Goal: Task Accomplishment & Management: Use online tool/utility

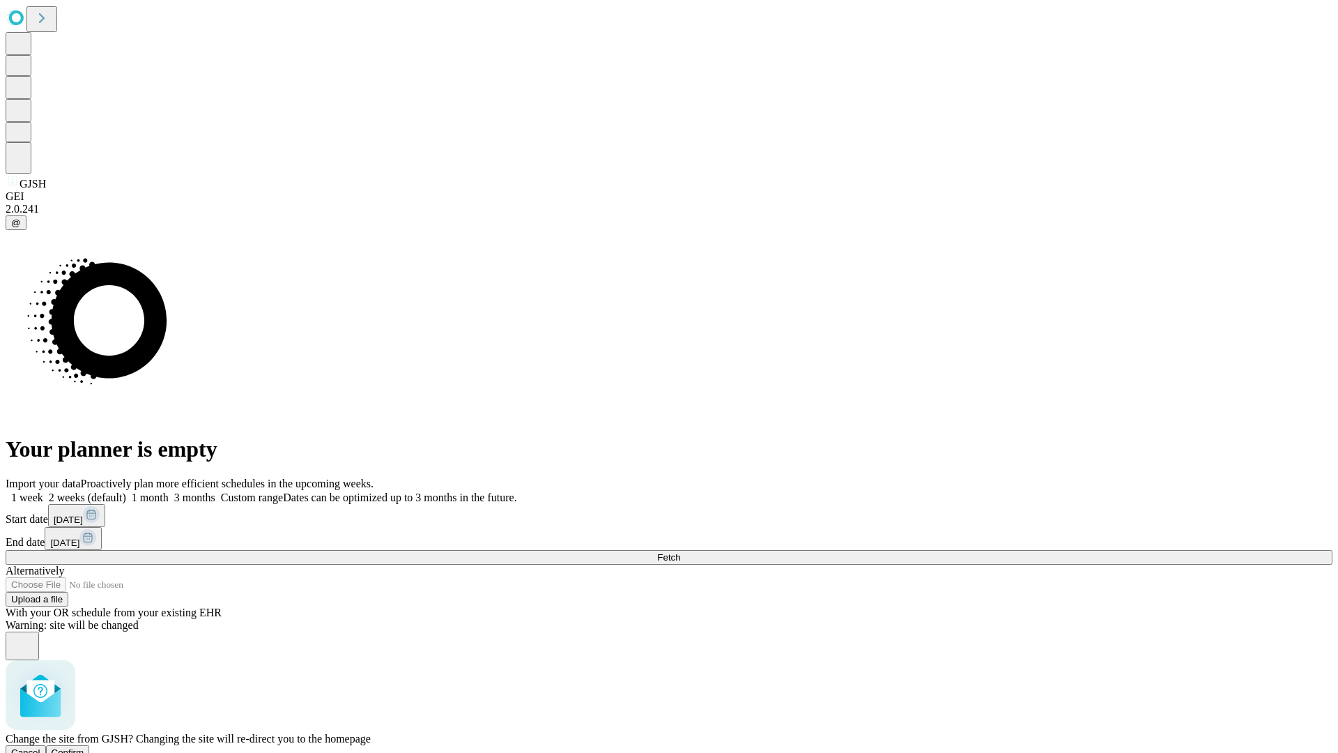
click at [84, 747] on span "Confirm" at bounding box center [68, 752] width 33 height 10
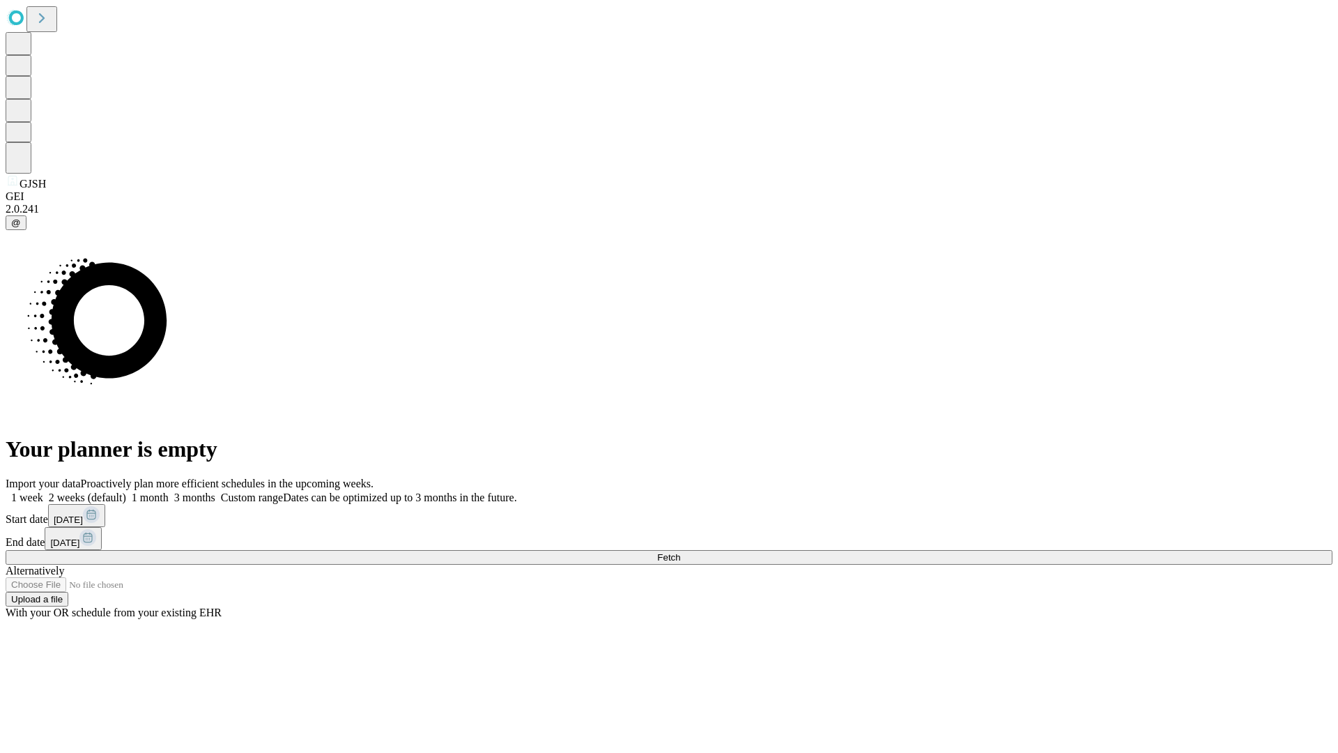
click at [43, 491] on label "1 week" at bounding box center [25, 497] width 38 height 12
click at [680, 552] on span "Fetch" at bounding box center [668, 557] width 23 height 10
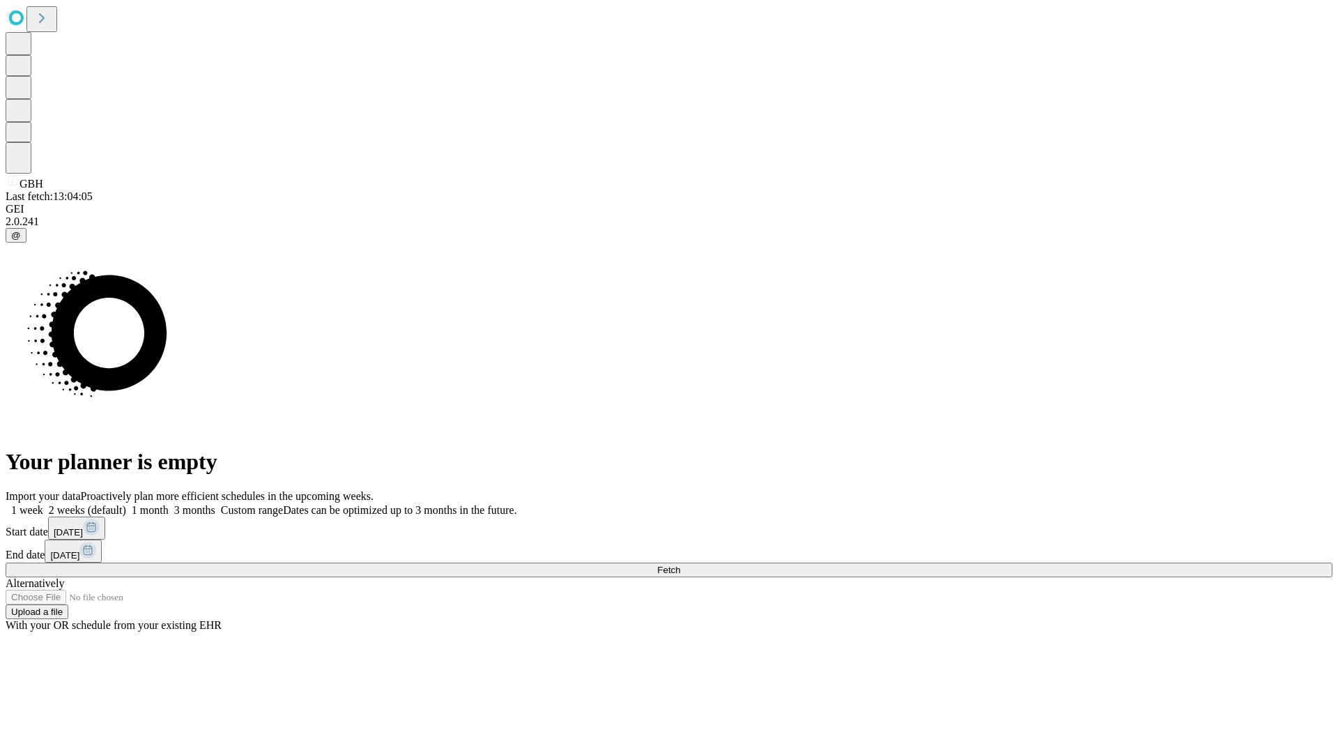
click at [680, 565] on span "Fetch" at bounding box center [668, 570] width 23 height 10
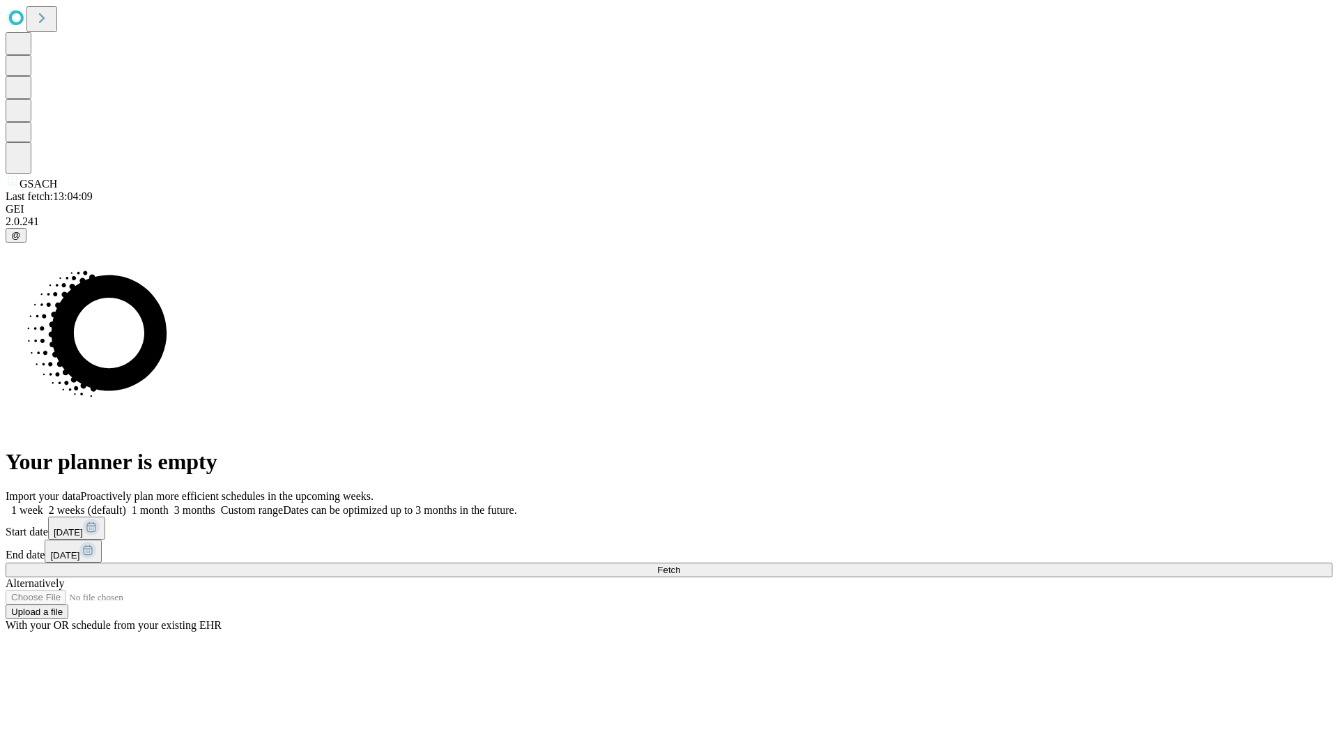
click at [43, 504] on label "1 week" at bounding box center [25, 510] width 38 height 12
click at [680, 565] on span "Fetch" at bounding box center [668, 570] width 23 height 10
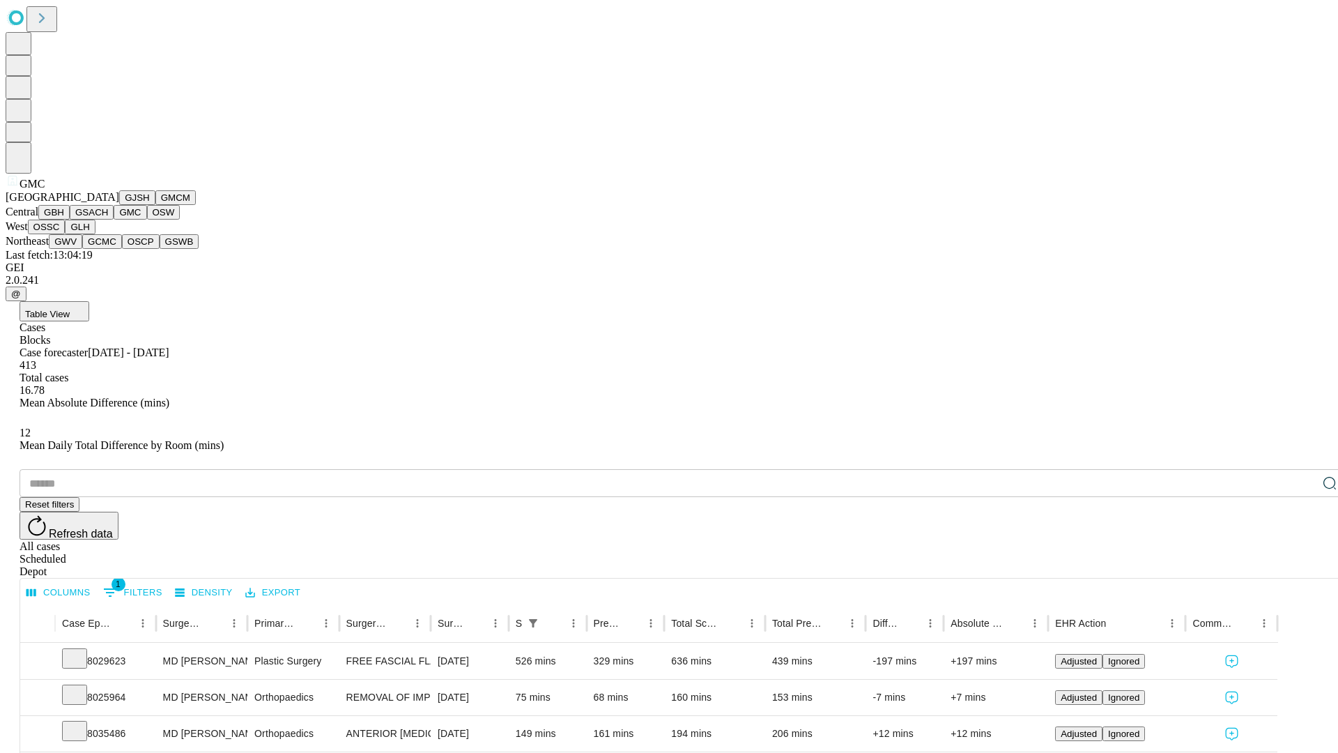
click at [147, 220] on button "OSW" at bounding box center [163, 212] width 33 height 15
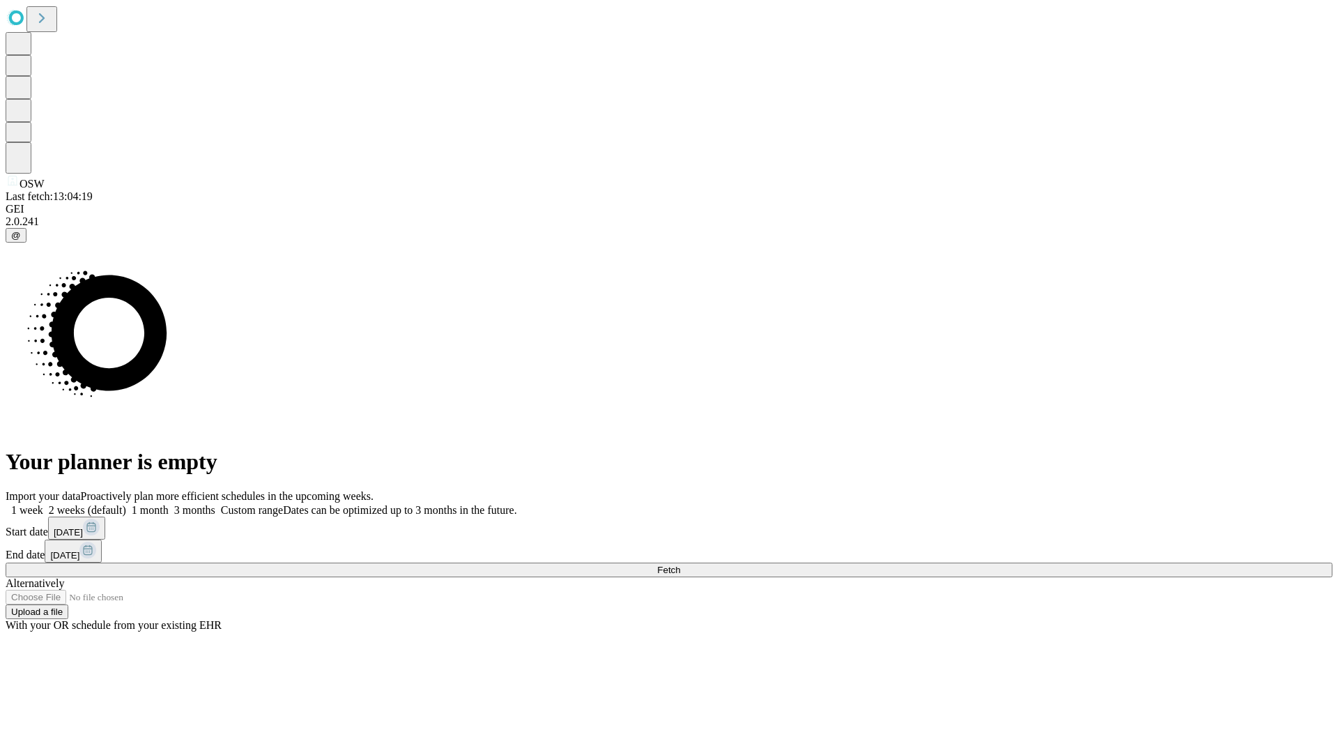
click at [43, 504] on label "1 week" at bounding box center [25, 510] width 38 height 12
click at [680, 565] on span "Fetch" at bounding box center [668, 570] width 23 height 10
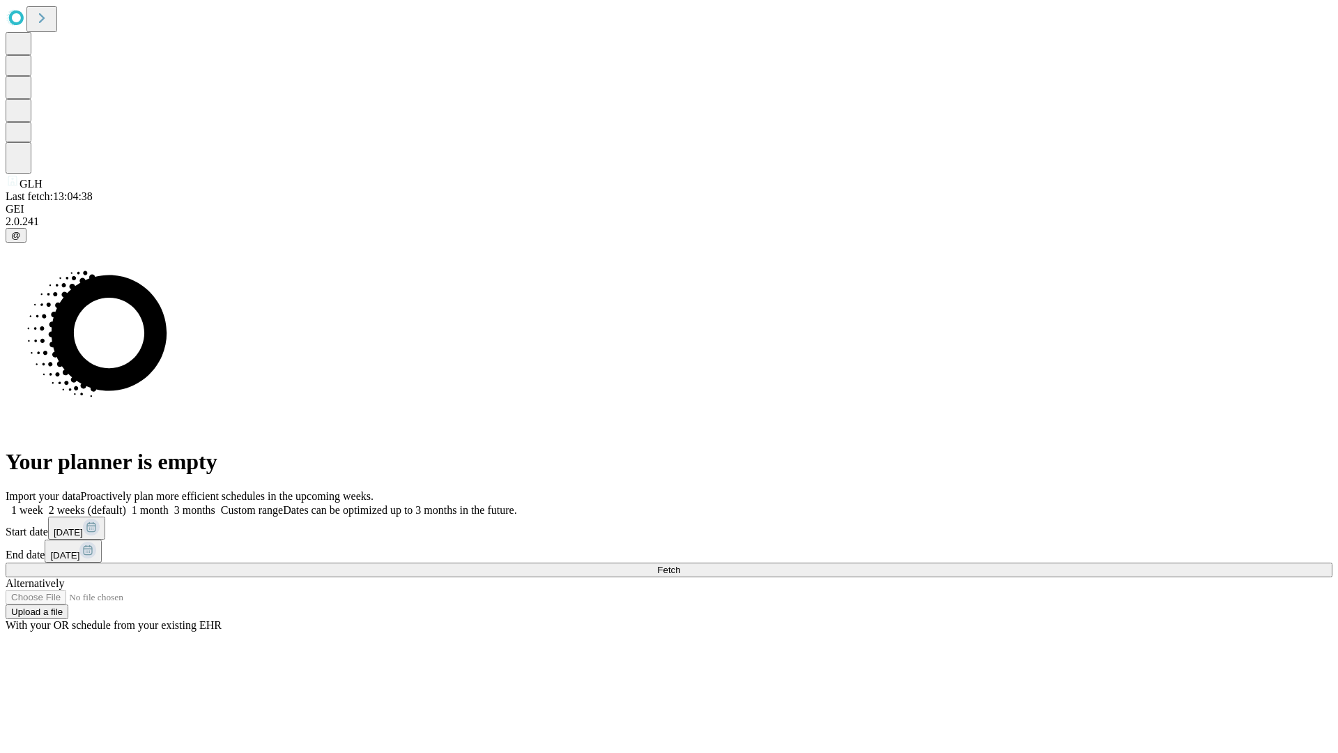
click at [43, 504] on label "1 week" at bounding box center [25, 510] width 38 height 12
click at [680, 565] on span "Fetch" at bounding box center [668, 570] width 23 height 10
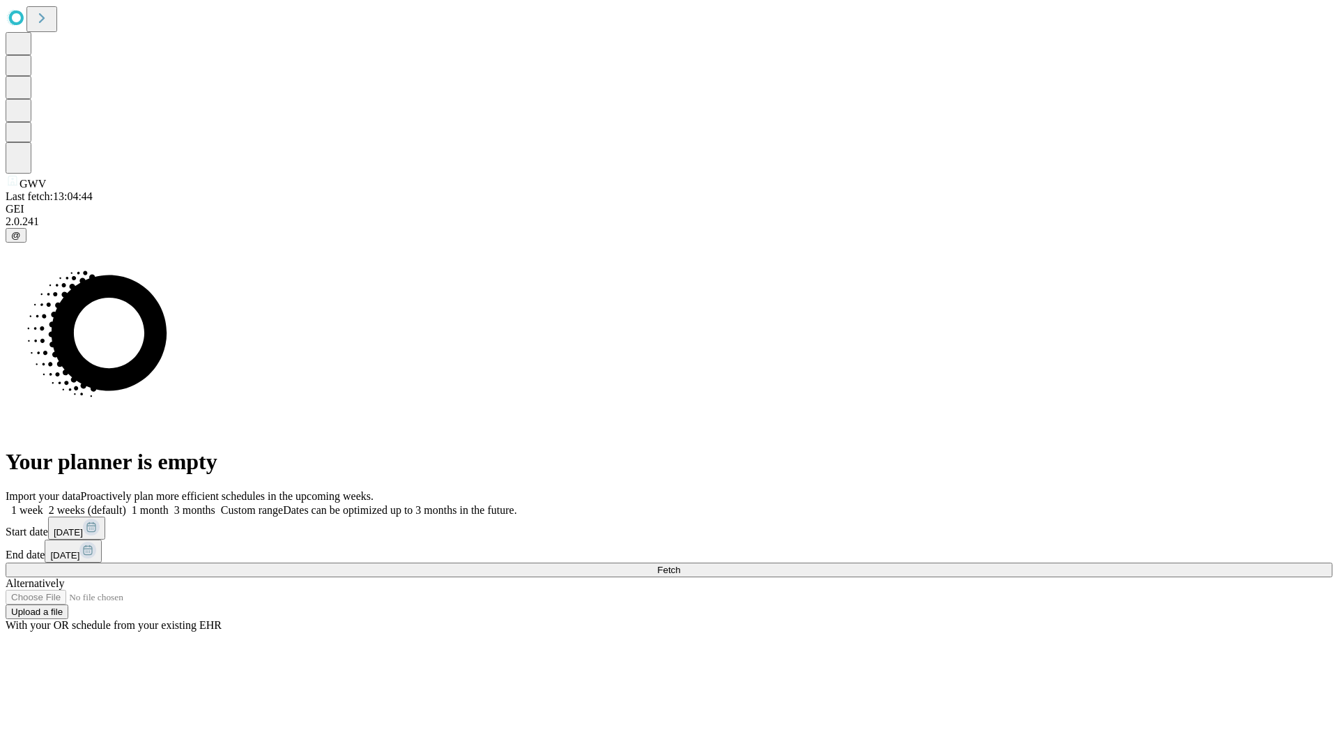
click at [43, 504] on label "1 week" at bounding box center [25, 510] width 38 height 12
click at [680, 565] on span "Fetch" at bounding box center [668, 570] width 23 height 10
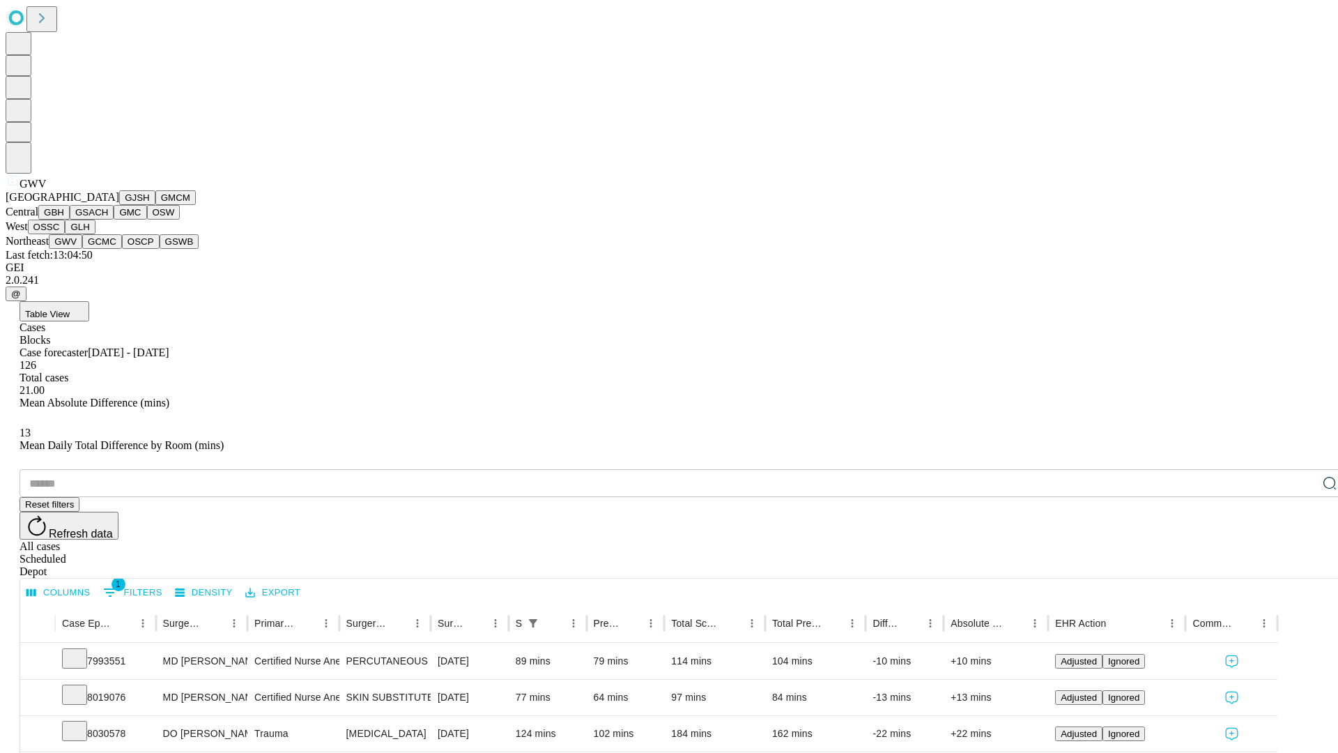
click at [108, 249] on button "GCMC" at bounding box center [102, 241] width 40 height 15
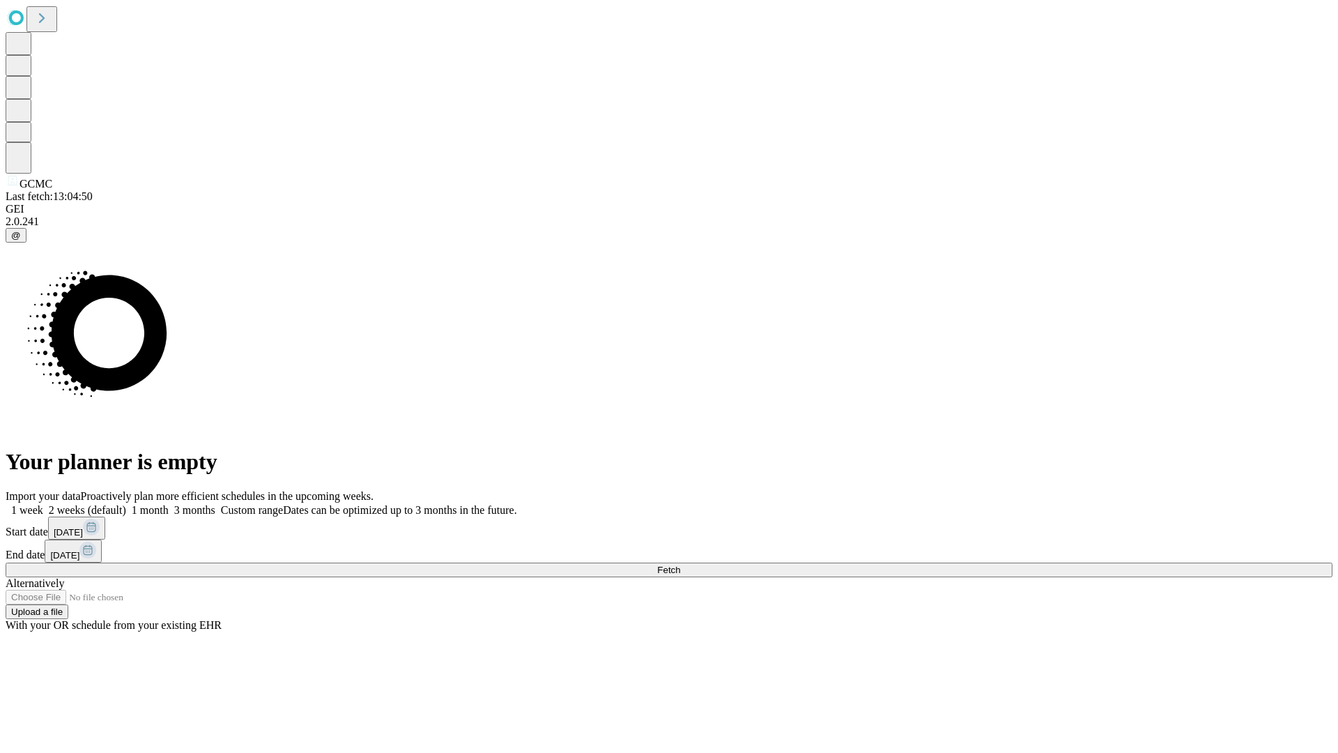
click at [680, 565] on span "Fetch" at bounding box center [668, 570] width 23 height 10
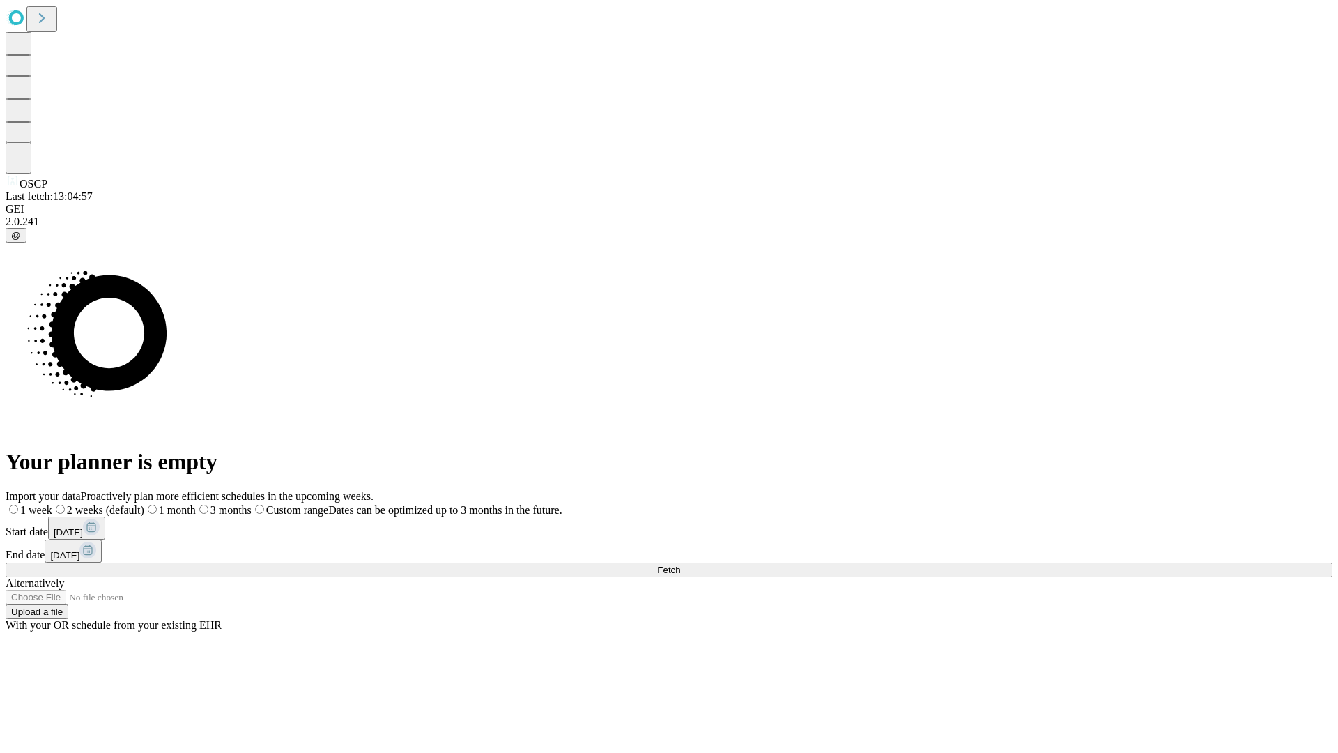
click at [680, 565] on span "Fetch" at bounding box center [668, 570] width 23 height 10
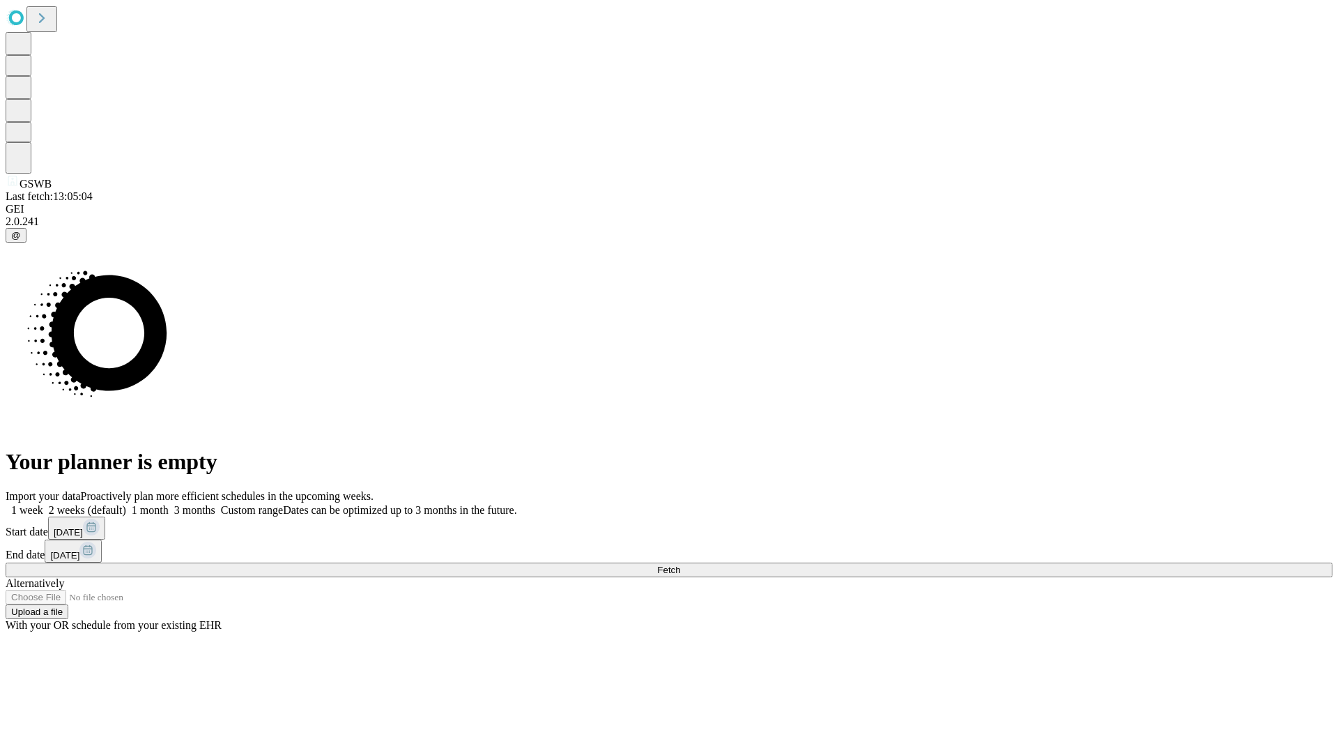
click at [43, 504] on label "1 week" at bounding box center [25, 510] width 38 height 12
click at [680, 565] on span "Fetch" at bounding box center [668, 570] width 23 height 10
